Goal: Task Accomplishment & Management: Complete application form

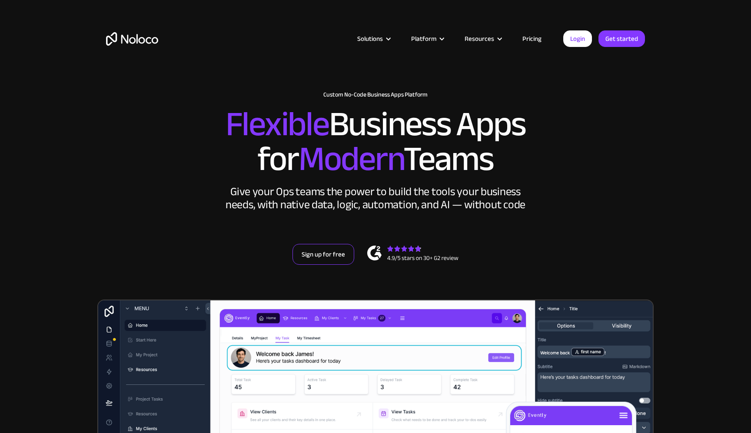
click at [336, 258] on link "Sign up for free" at bounding box center [323, 254] width 62 height 21
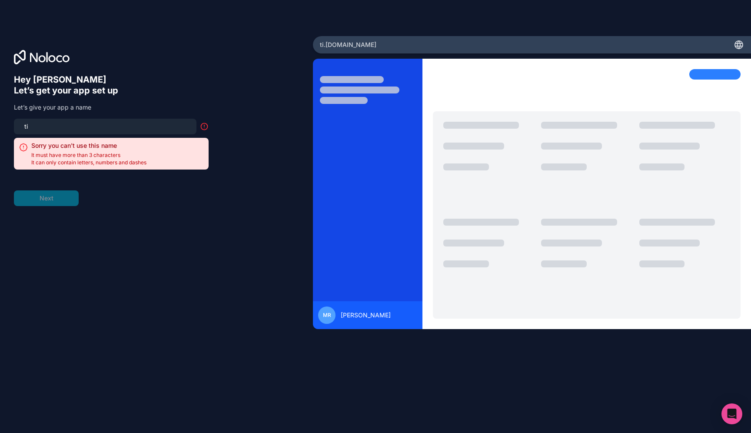
type input "t"
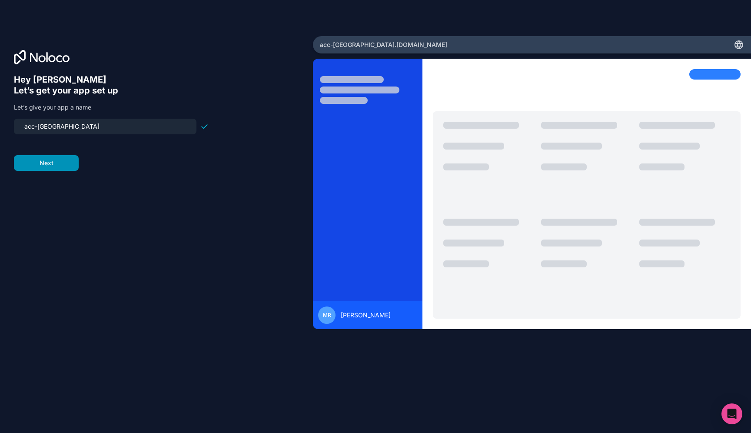
type input "acc-[GEOGRAPHIC_DATA]"
click at [51, 167] on button "Next" at bounding box center [46, 163] width 65 height 16
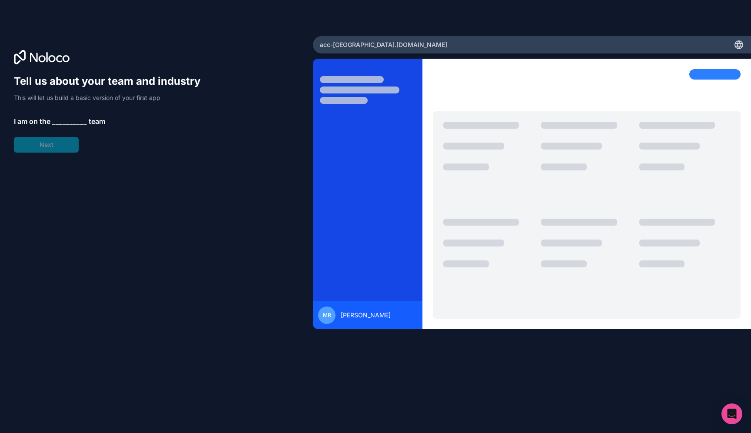
click at [70, 122] on span "__________" at bounding box center [69, 121] width 35 height 10
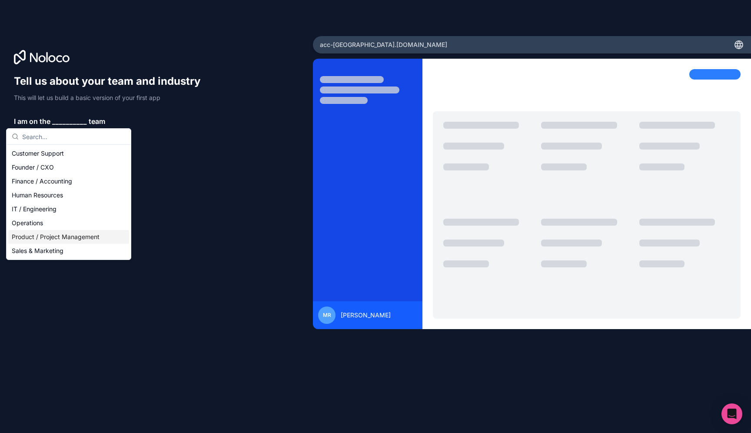
click at [67, 235] on div "Product / Project Management" at bounding box center [68, 237] width 121 height 14
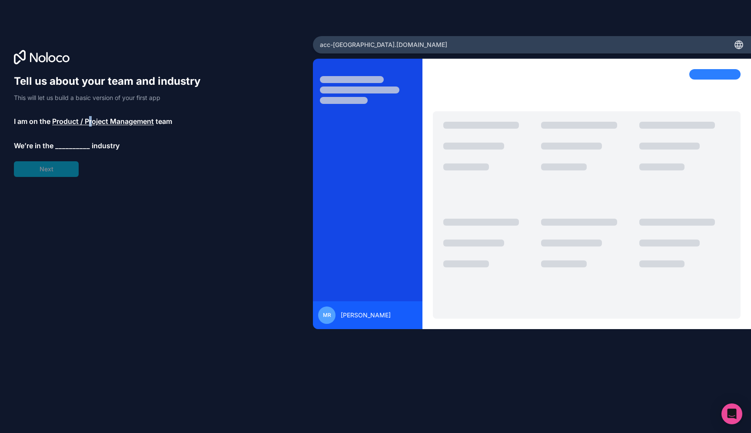
click at [91, 123] on span "Product / Project Management" at bounding box center [103, 121] width 102 height 10
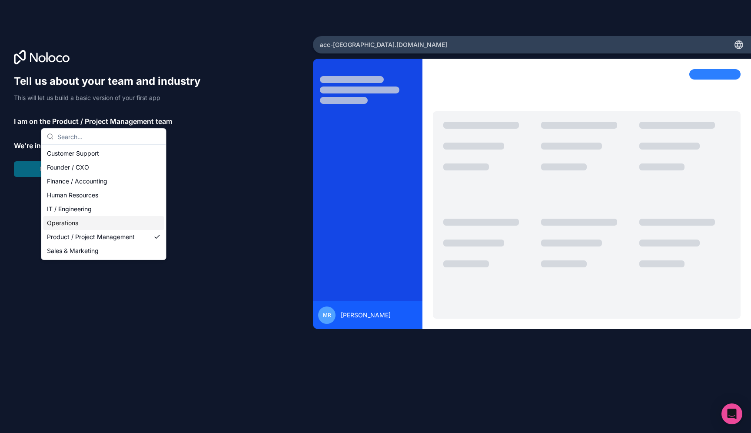
click at [106, 223] on div "Operations" at bounding box center [103, 223] width 121 height 14
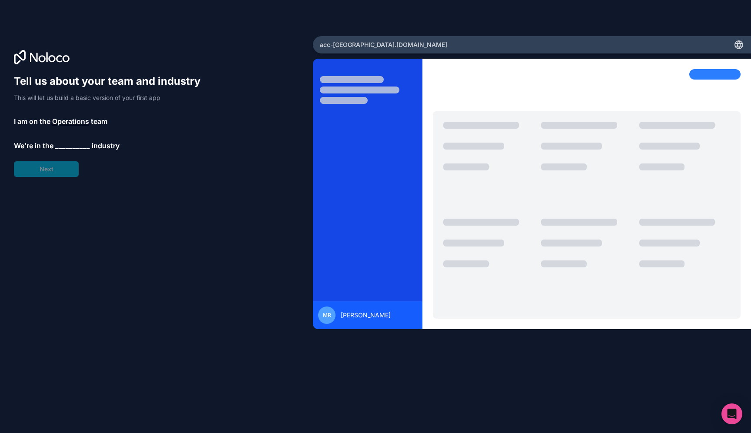
click at [83, 139] on div "Tell us about your team and industry This will let us build a basic version of …" at bounding box center [111, 125] width 195 height 103
click at [81, 141] on span "__________" at bounding box center [72, 145] width 35 height 10
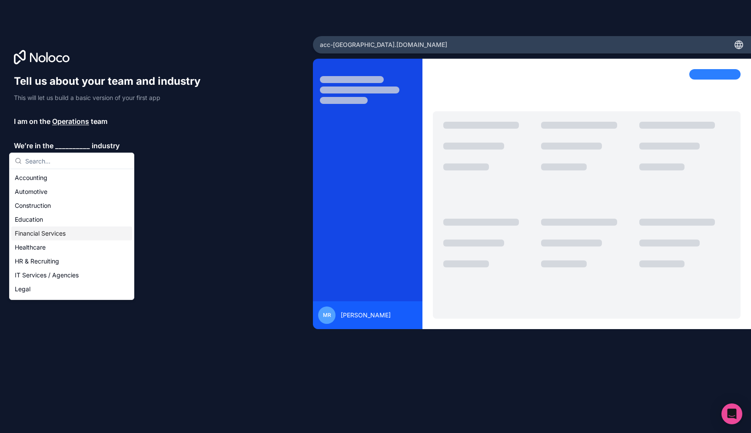
click at [79, 233] on div "Financial Services" at bounding box center [71, 233] width 121 height 14
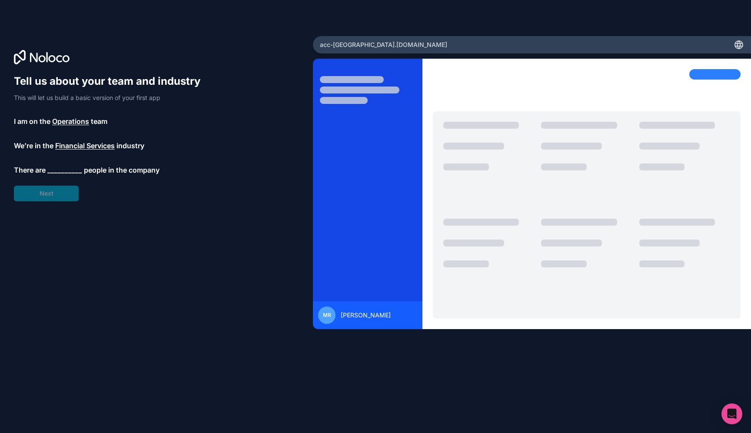
click at [75, 169] on span "__________" at bounding box center [64, 170] width 35 height 10
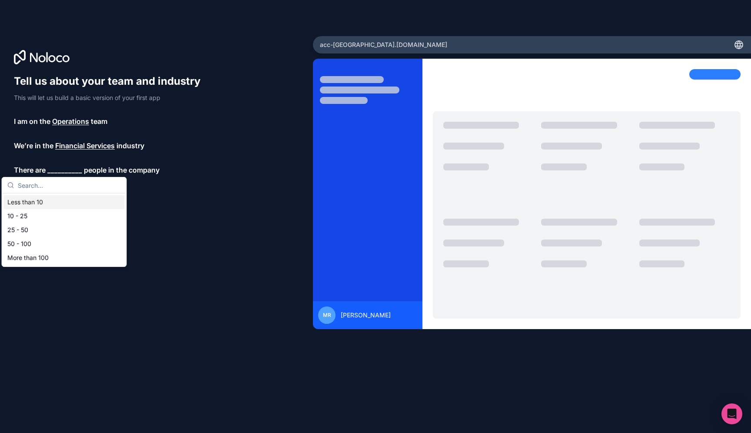
click at [74, 205] on div "Less than 10" at bounding box center [64, 202] width 121 height 14
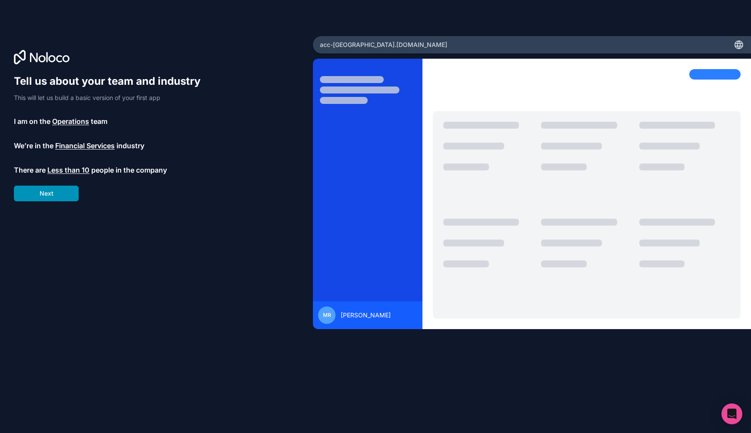
click at [73, 199] on button "Next" at bounding box center [46, 194] width 65 height 16
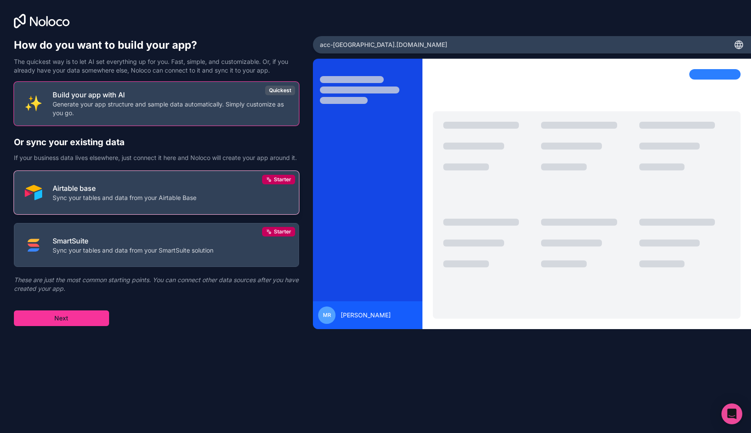
click at [179, 193] on p "Airtable base" at bounding box center [125, 188] width 144 height 10
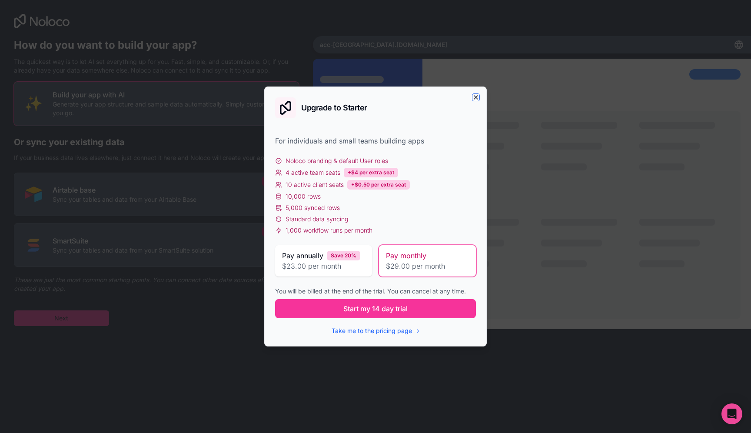
click at [478, 96] on icon "button" at bounding box center [475, 97] width 7 height 7
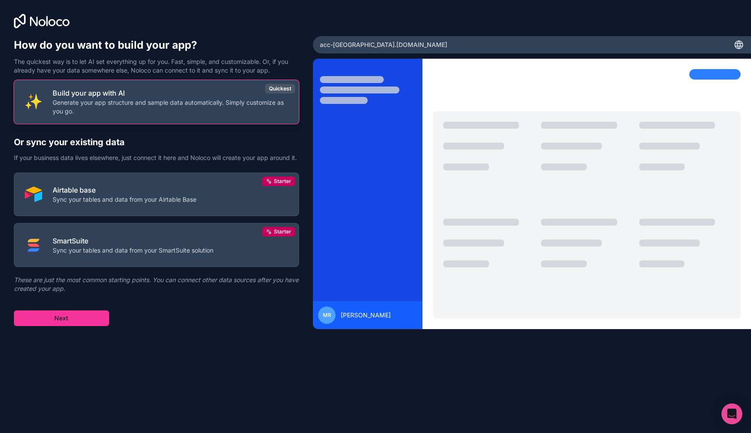
click at [262, 102] on p "Generate your app structure and sample data automatically. Simply customize as …" at bounding box center [171, 106] width 236 height 17
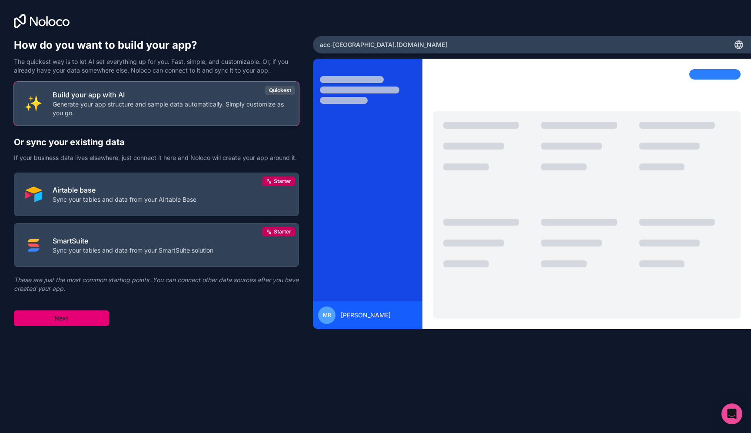
click at [76, 322] on button "Next" at bounding box center [61, 318] width 95 height 16
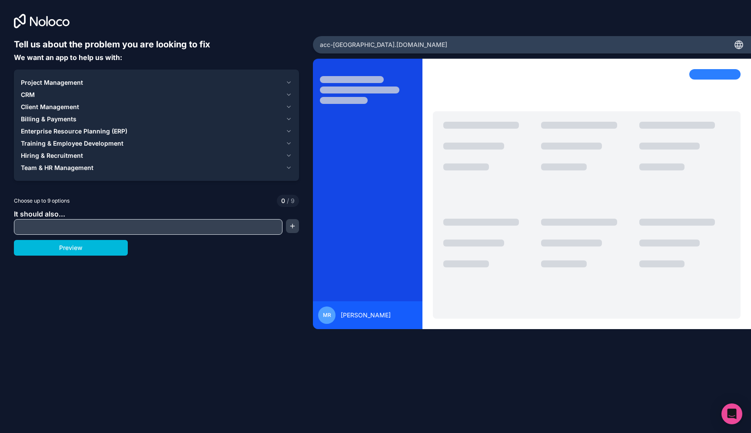
click at [164, 80] on div "Project Management" at bounding box center [151, 82] width 261 height 9
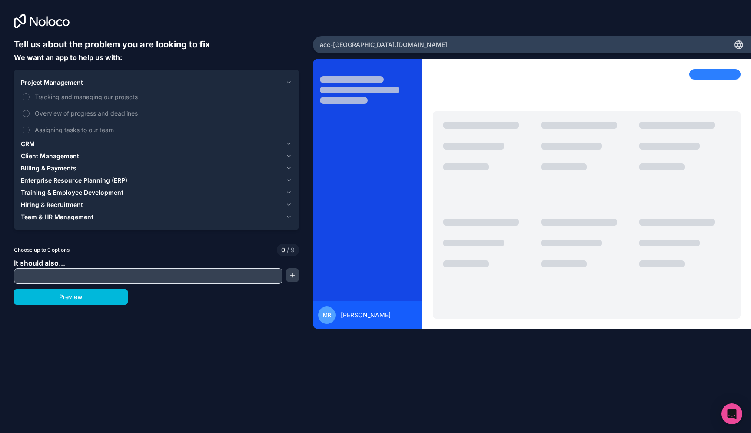
click at [163, 80] on div "Project Management" at bounding box center [151, 82] width 261 height 9
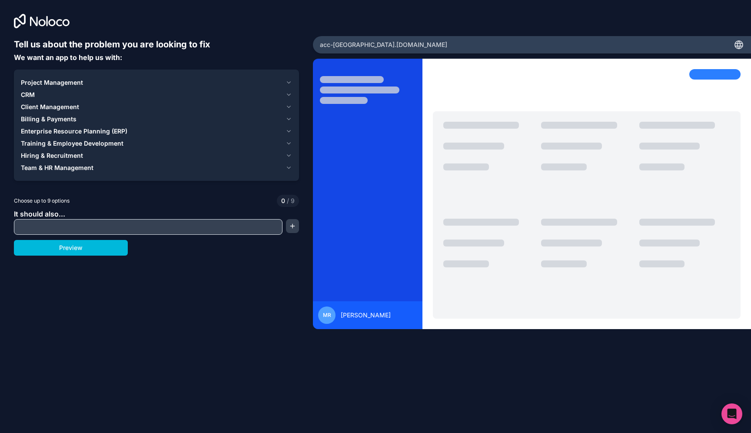
click at [163, 80] on div "Project Management" at bounding box center [151, 82] width 261 height 9
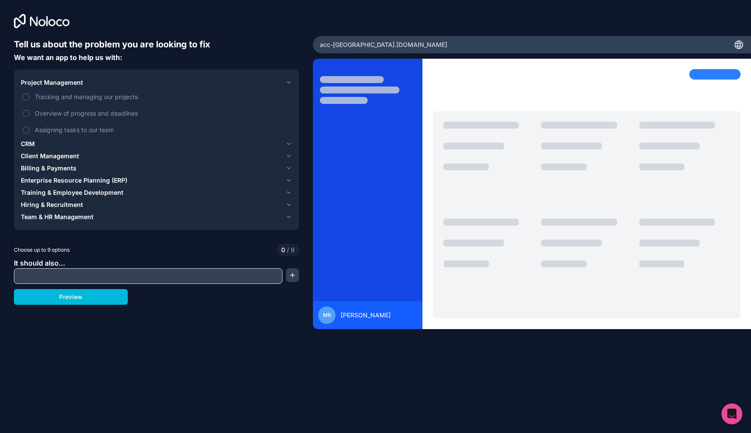
click at [130, 95] on span "Tracking and managing our projects" at bounding box center [163, 96] width 256 height 9
click at [30, 95] on button "Tracking and managing our projects" at bounding box center [26, 96] width 7 height 7
click at [131, 145] on div "CRM" at bounding box center [151, 144] width 261 height 9
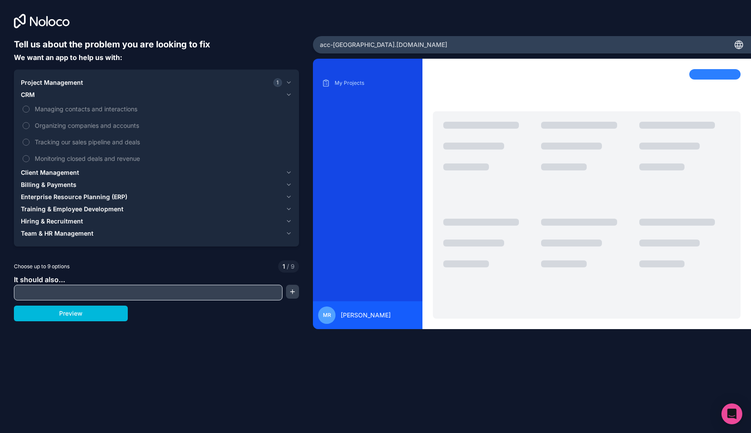
click at [135, 126] on span "Organizing companies and accounts" at bounding box center [163, 125] width 256 height 9
click at [30, 126] on button "Organizing companies and accounts" at bounding box center [26, 125] width 7 height 7
click at [119, 175] on div "Client Management" at bounding box center [151, 172] width 261 height 9
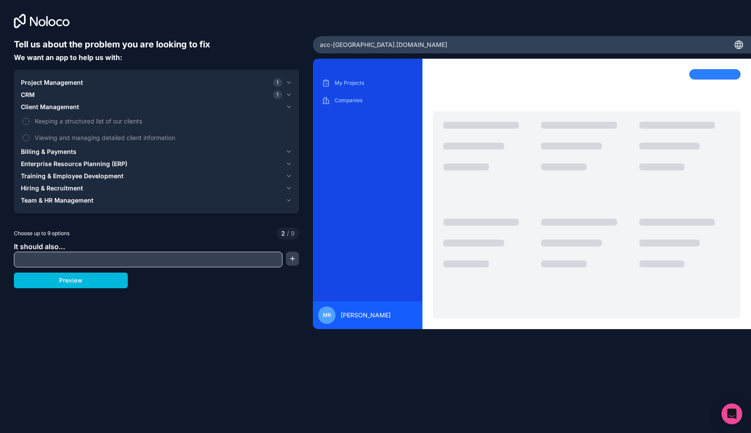
click at [138, 156] on div "Billing & Payments" at bounding box center [151, 151] width 261 height 9
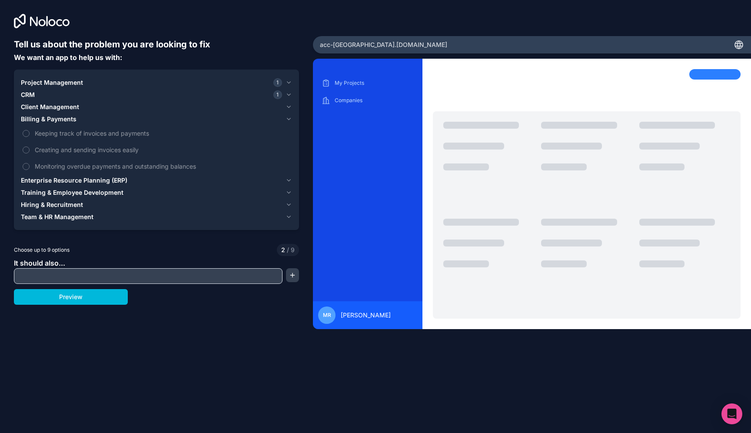
click at [148, 107] on div "Client Management" at bounding box center [151, 107] width 261 height 9
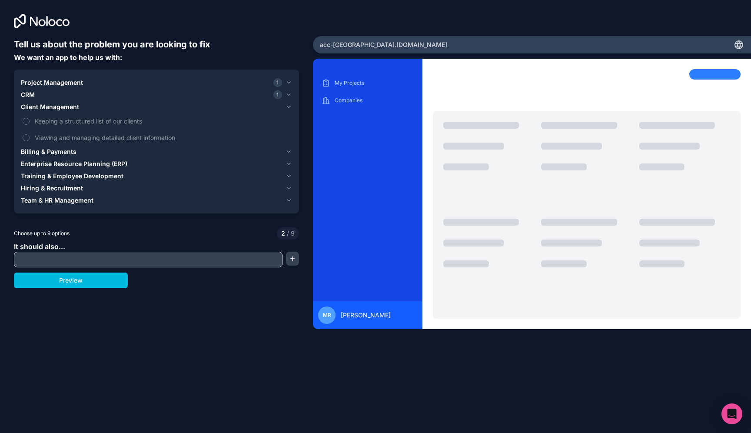
click at [145, 121] on span "Keeping a structured list of our clients" at bounding box center [163, 120] width 256 height 9
click at [30, 121] on button "Keeping a structured list of our clients" at bounding box center [26, 121] width 7 height 7
click at [137, 152] on div "Billing & Payments" at bounding box center [151, 151] width 261 height 9
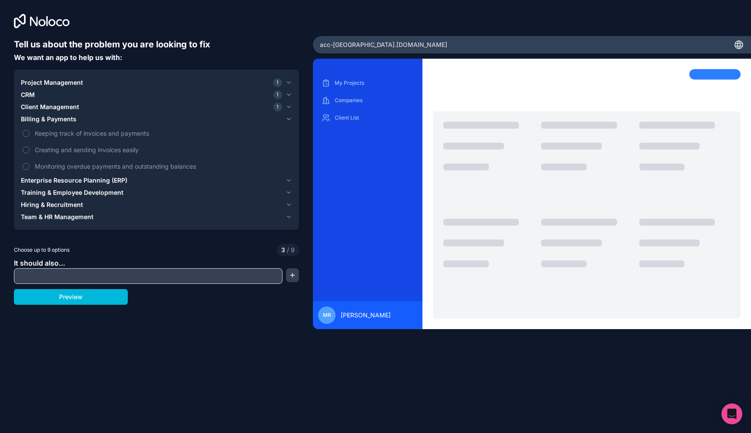
click at [132, 178] on div "Enterprise Resource Planning (ERP)" at bounding box center [151, 180] width 261 height 9
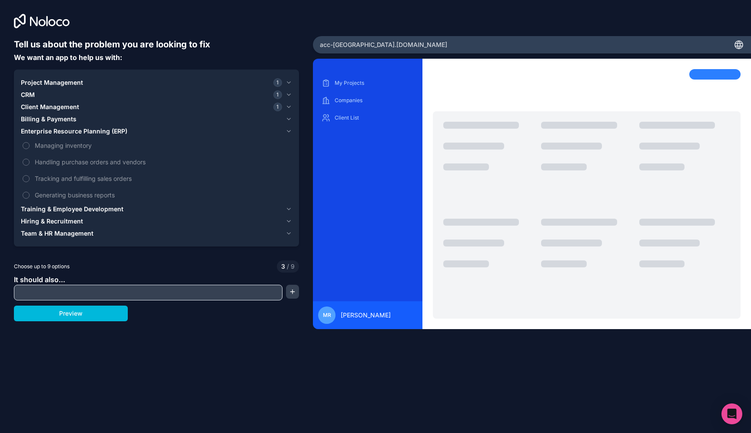
click at [125, 212] on div "Training & Employee Development" at bounding box center [151, 209] width 261 height 9
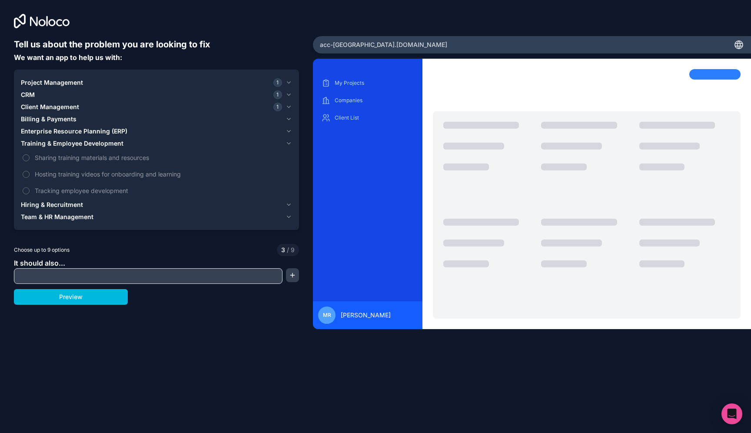
click at [117, 201] on div "Hiring & Recruitment" at bounding box center [151, 204] width 261 height 9
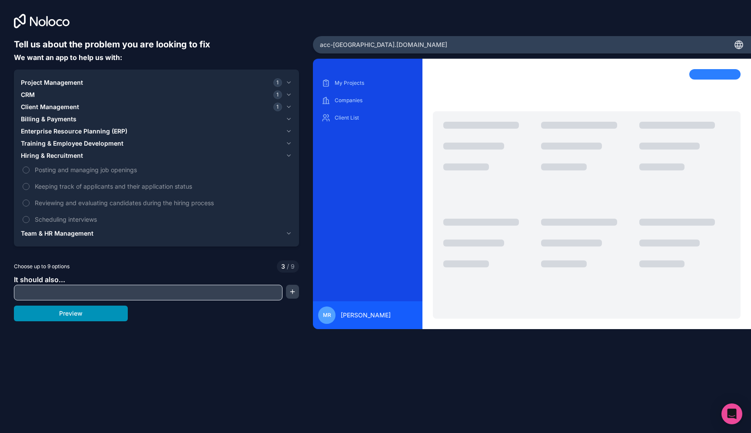
click at [106, 316] on button "Preview" at bounding box center [71, 314] width 114 height 16
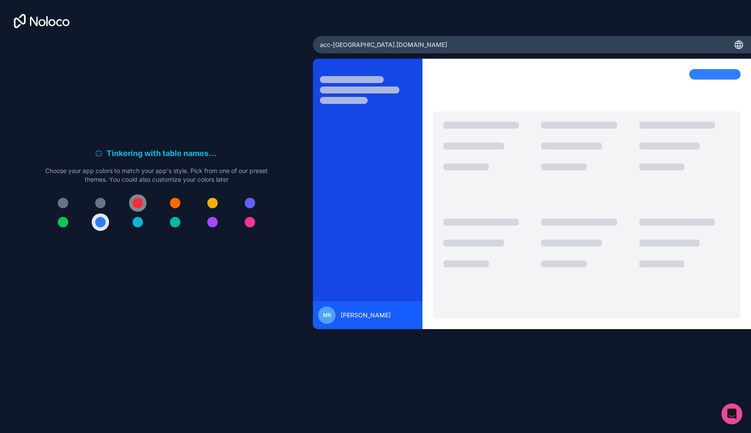
click at [143, 203] on button at bounding box center [137, 202] width 17 height 17
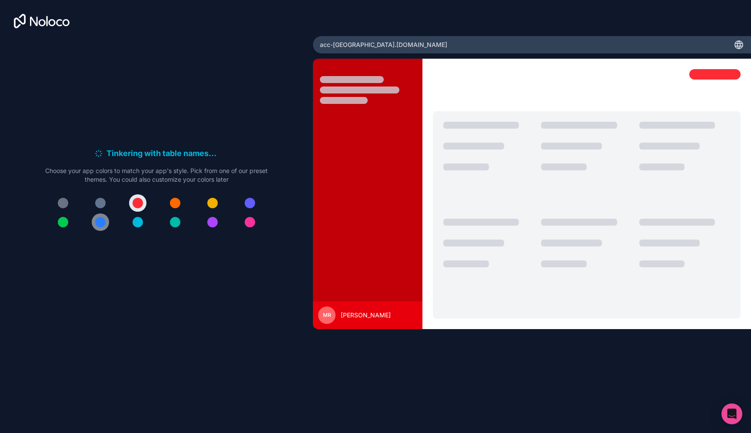
click at [104, 225] on div at bounding box center [100, 222] width 10 height 10
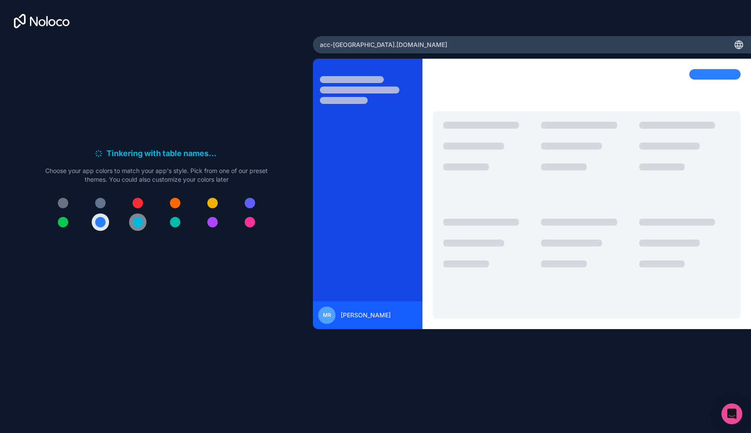
click at [145, 224] on button at bounding box center [137, 221] width 17 height 17
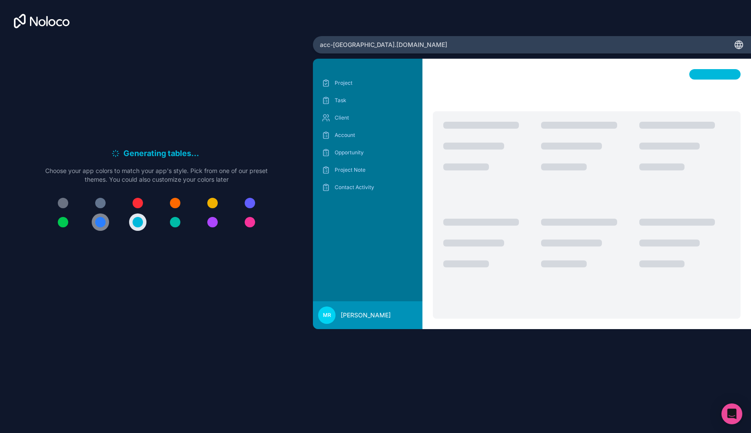
click at [100, 224] on div at bounding box center [100, 222] width 10 height 10
